Goal: Information Seeking & Learning: Learn about a topic

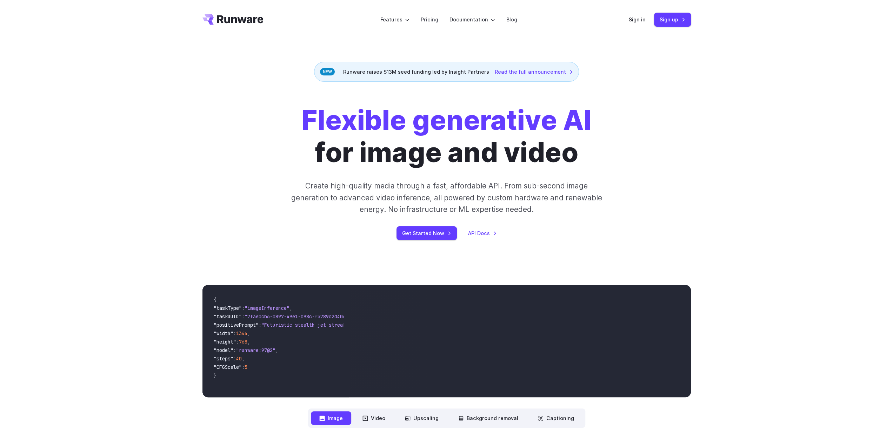
click at [510, 187] on p "Create high-quality media through a fast, affordable API. From sub-second image…" at bounding box center [446, 197] width 313 height 35
click at [606, 206] on div "Flexible generative AI for image and video Create high-quality media through a …" at bounding box center [446, 172] width 391 height 136
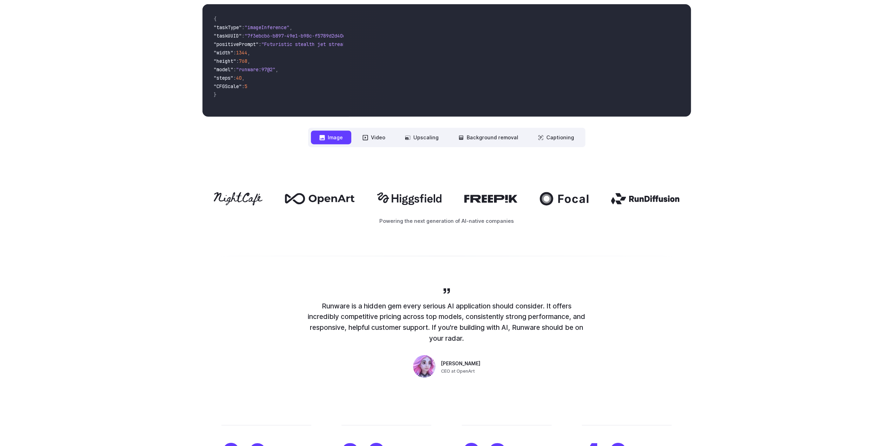
click at [482, 219] on p "Powering the next generation of AI-native companies" at bounding box center [447, 221] width 489 height 8
click at [481, 220] on p "Powering the next generation of AI-native companies" at bounding box center [447, 221] width 489 height 8
click at [479, 220] on p "Powering the next generation of AI-native companies" at bounding box center [447, 221] width 489 height 8
click at [528, 323] on p "Runware is a hidden gem every serious AI application should consider. It offers…" at bounding box center [446, 322] width 281 height 43
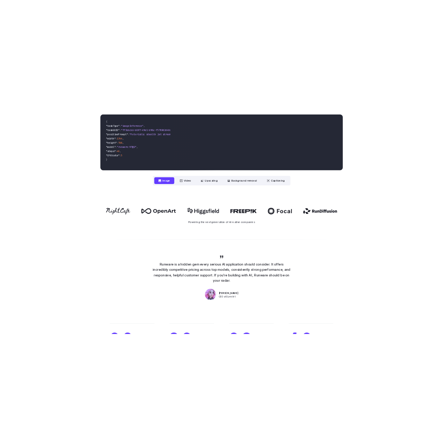
scroll to position [265, 0]
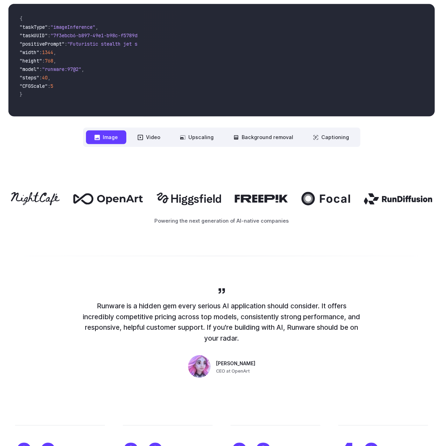
click at [144, 305] on p "Runware is a hidden gem every serious AI application should consider. It offers…" at bounding box center [221, 321] width 281 height 43
click at [140, 319] on p "Runware is a hidden gem every serious AI application should consider. It offers…" at bounding box center [221, 321] width 281 height 43
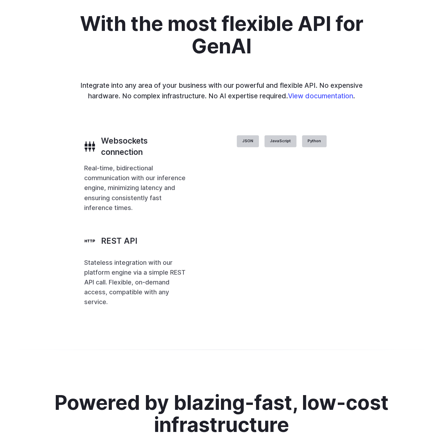
scroll to position [1563, 0]
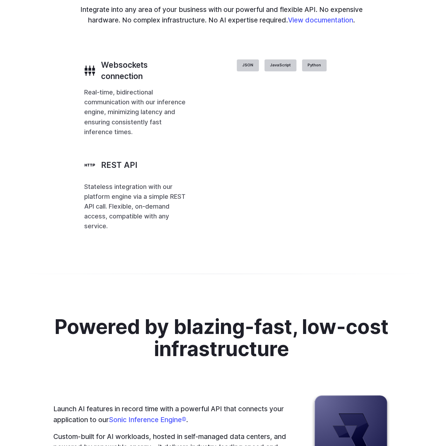
click at [84, 231] on p "Stateless integration with our platform engine via a simple REST API call. Flex…" at bounding box center [135, 206] width 103 height 49
